Goal: Find specific page/section: Find specific page/section

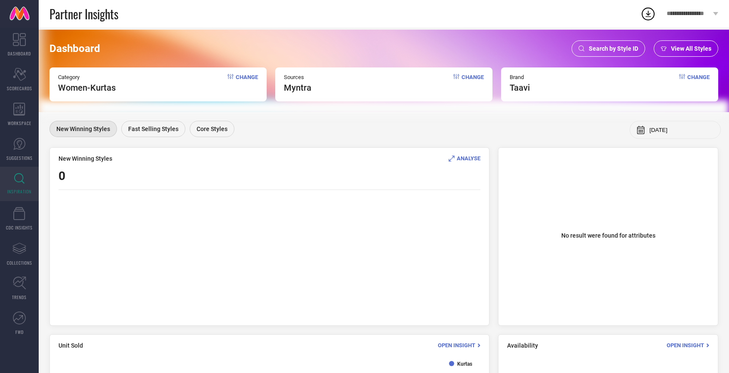
click at [623, 55] on div "Search by Style ID" at bounding box center [608, 48] width 74 height 16
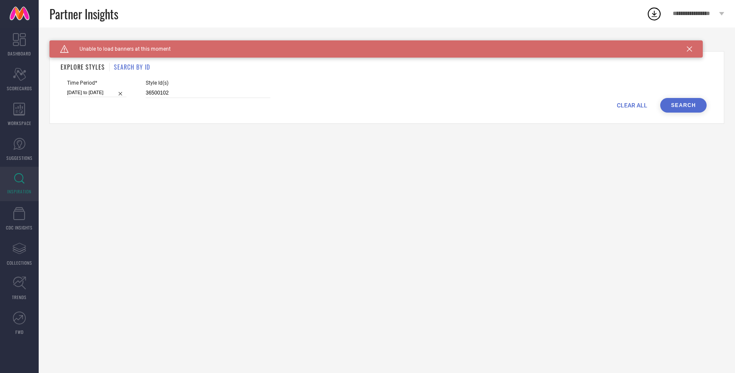
click at [690, 106] on button "Search" at bounding box center [683, 105] width 46 height 15
